Goal: Task Accomplishment & Management: Manage account settings

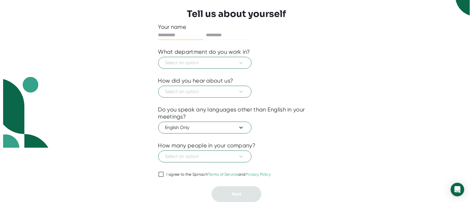
scroll to position [63, 0]
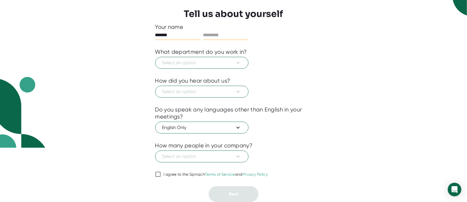
type input "*******"
click at [226, 31] on input "text" at bounding box center [225, 35] width 45 height 9
type input "********"
click at [236, 59] on icon at bounding box center [238, 62] width 7 height 7
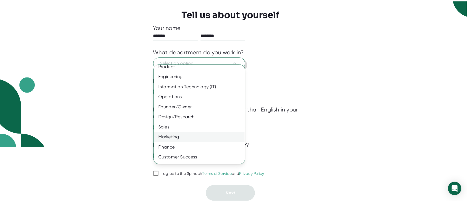
scroll to position [0, 0]
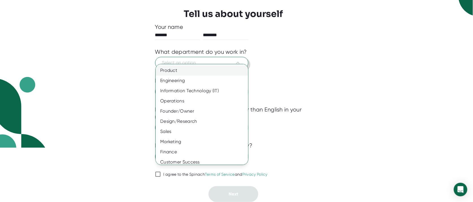
click at [180, 74] on div "Product" at bounding box center [205, 70] width 99 height 10
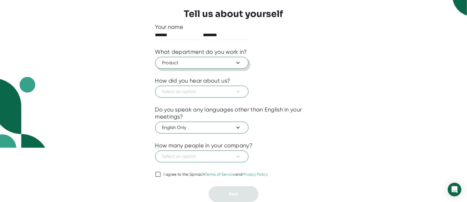
scroll to position [63, 0]
click at [243, 86] on button "Select an option" at bounding box center [201, 92] width 93 height 12
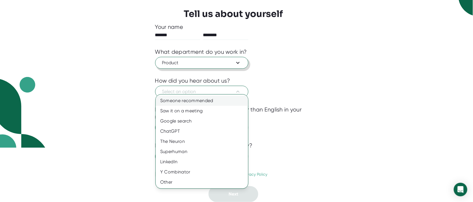
click at [224, 102] on div "Someone recommended" at bounding box center [205, 101] width 99 height 10
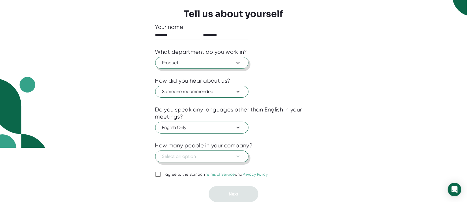
click at [238, 154] on icon at bounding box center [238, 156] width 7 height 7
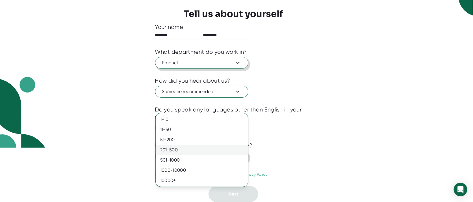
click at [175, 155] on div "201-500" at bounding box center [202, 150] width 92 height 10
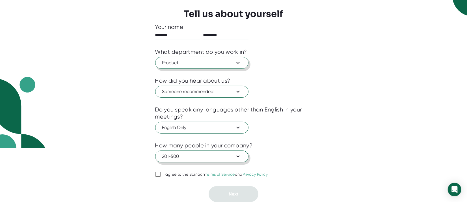
click at [158, 173] on input "I agree to the Spinach Terms of Service and Privacy Policy" at bounding box center [158, 174] width 6 height 7
checkbox input "true"
click at [231, 196] on span "Next" at bounding box center [234, 193] width 10 height 5
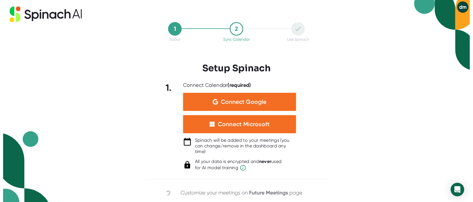
scroll to position [0, 0]
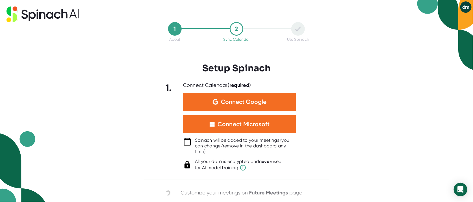
click at [467, 4] on button "dm" at bounding box center [466, 6] width 11 height 11
click at [450, 19] on b "Logout" at bounding box center [444, 19] width 12 height 5
